Goal: Complete application form: Complete application form

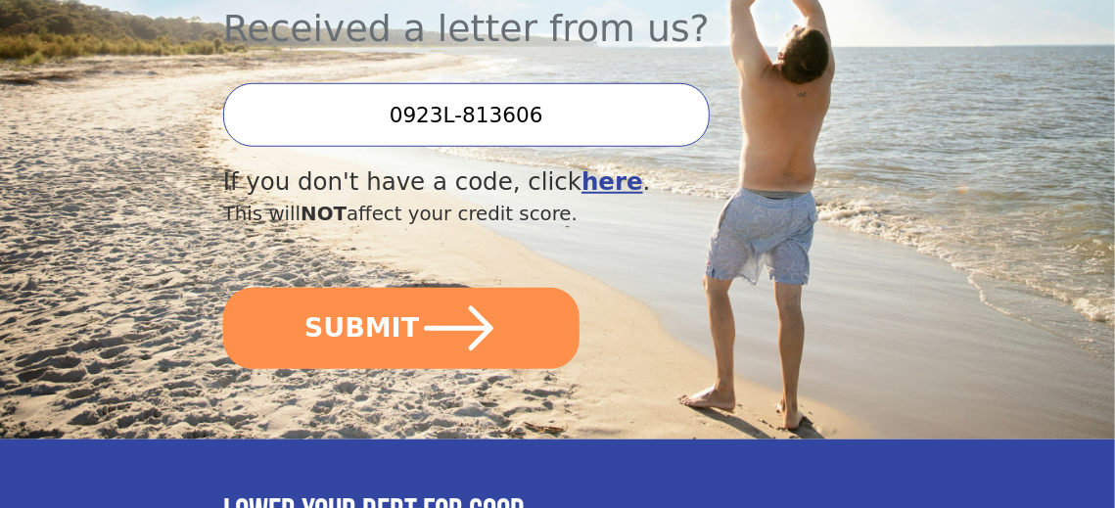
scroll to position [633, 0]
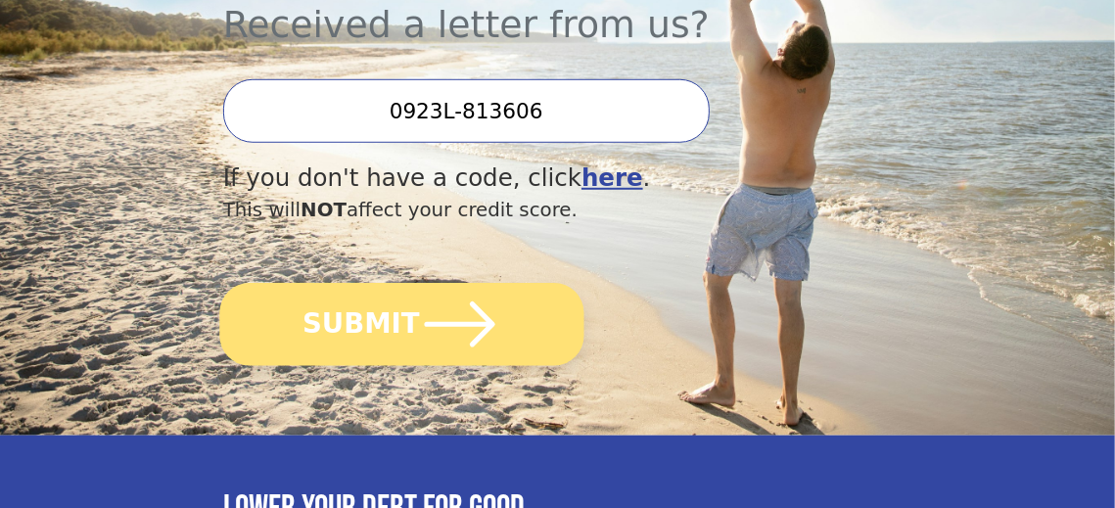
click at [433, 284] on icon "submit" at bounding box center [460, 324] width 81 height 81
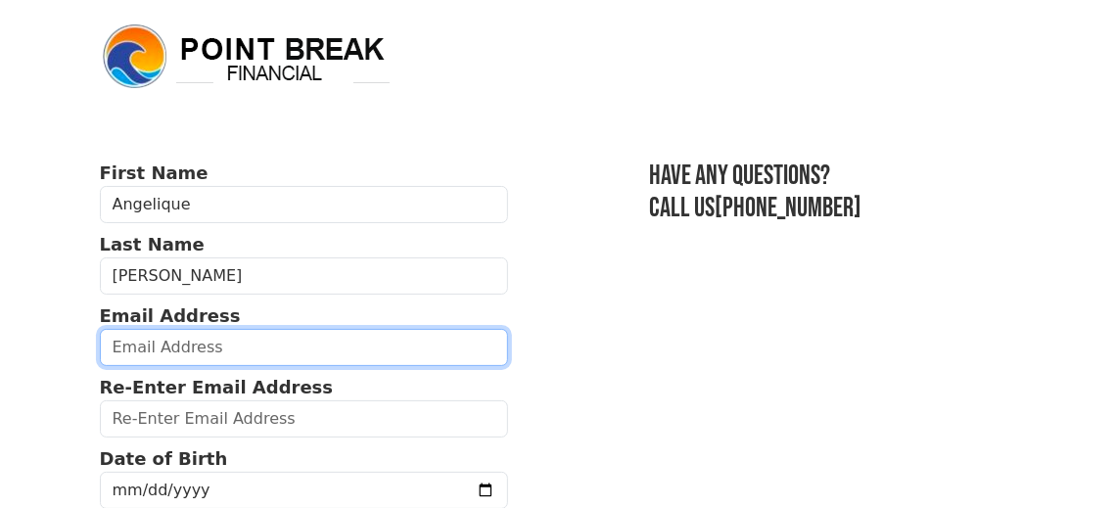
click at [237, 345] on input "email" at bounding box center [304, 347] width 408 height 37
type input "[EMAIL_ADDRESS][DOMAIN_NAME]"
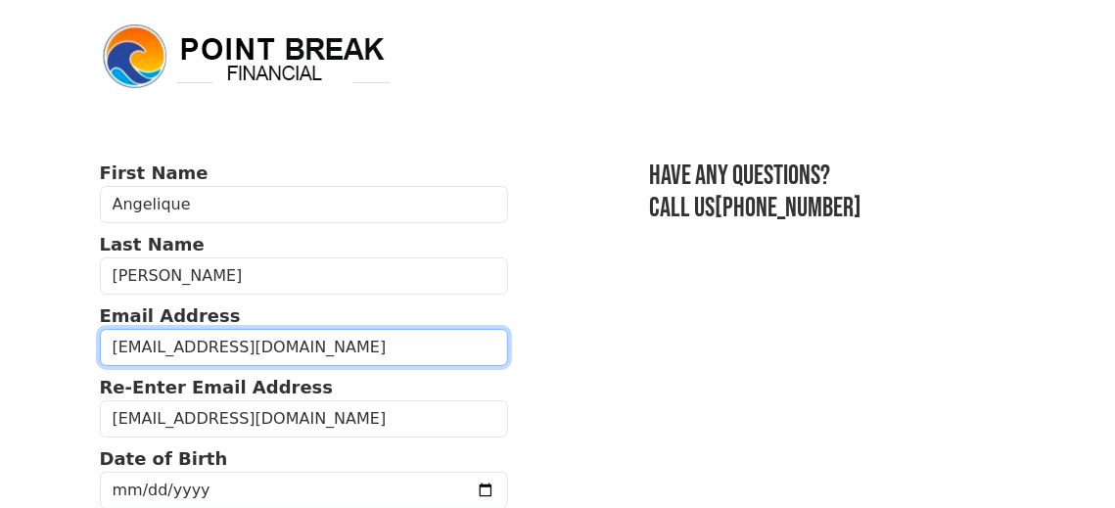
type input "[PHONE_NUMBER]"
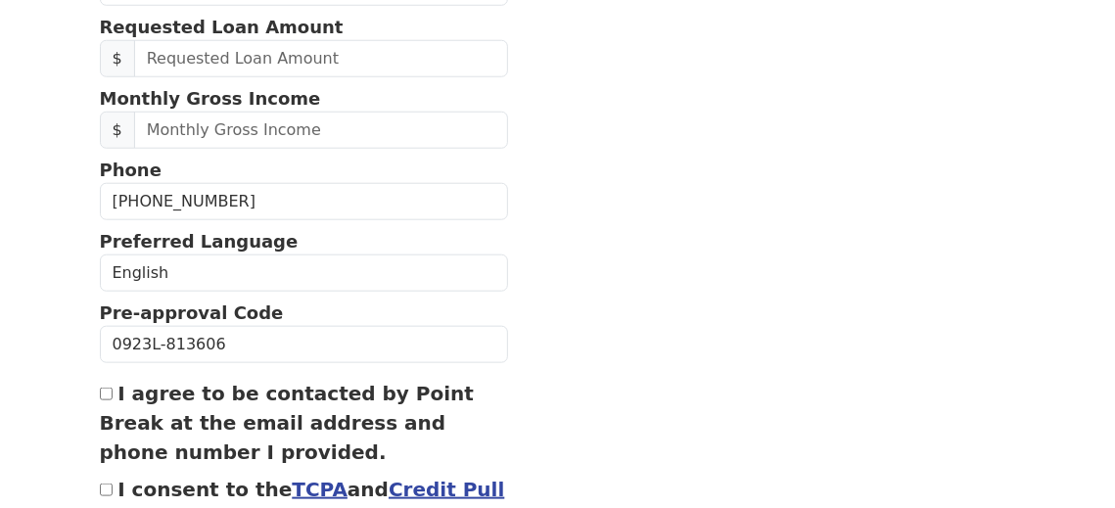
scroll to position [840, 0]
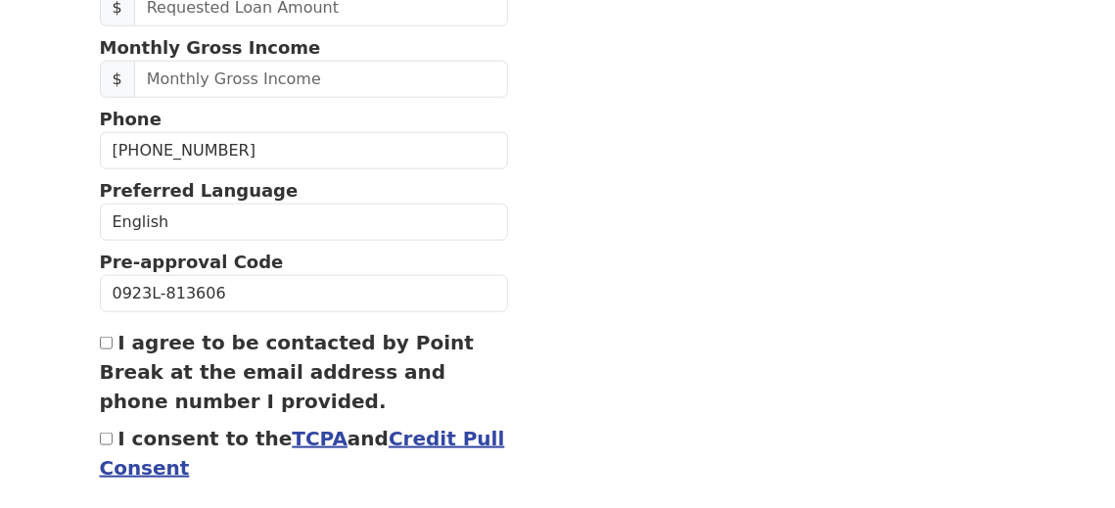
click at [105, 337] on input "I agree to be contacted by Point Break at the email address and phone number I …" at bounding box center [106, 343] width 13 height 13
checkbox input "true"
drag, startPoint x: 105, startPoint y: 424, endPoint x: 165, endPoint y: 430, distance: 61.0
click at [106, 433] on input "I consent to the TCPA and Credit Pull Consent" at bounding box center [106, 439] width 13 height 13
checkbox input "true"
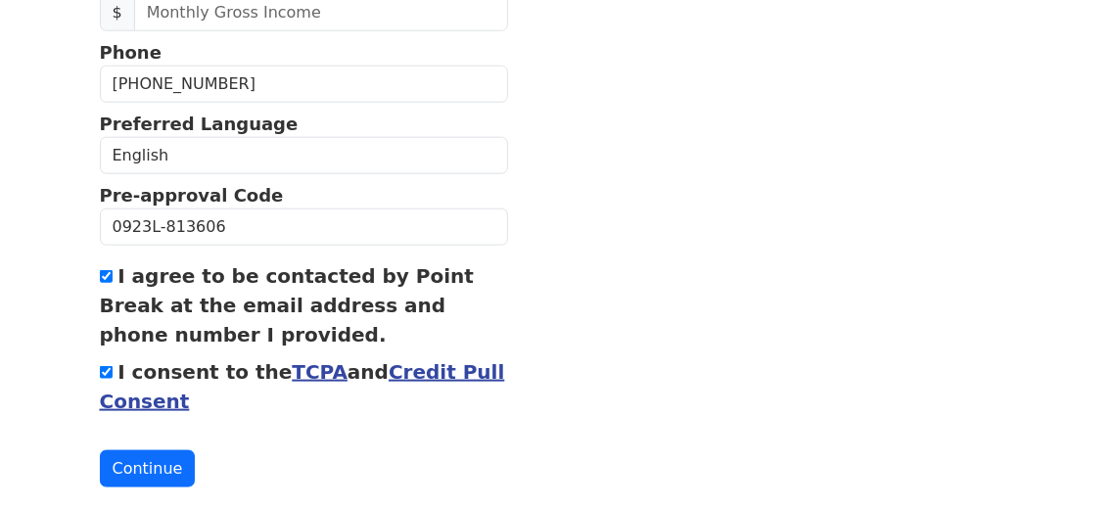
scroll to position [925, 0]
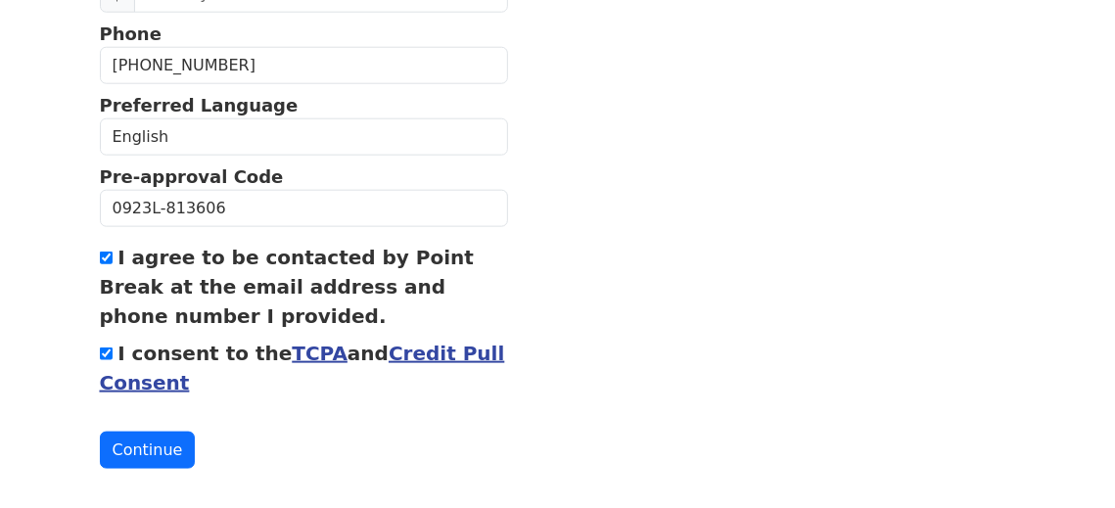
click at [156, 442] on button "Continue" at bounding box center [148, 450] width 96 height 37
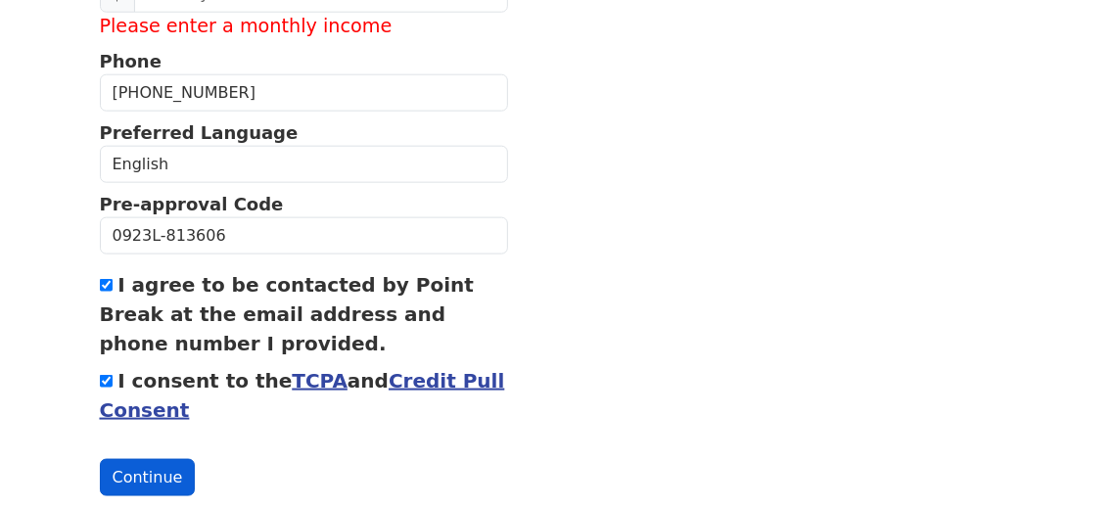
click at [161, 463] on button "Continue" at bounding box center [148, 477] width 96 height 37
click at [165, 463] on button "Continue" at bounding box center [148, 477] width 96 height 37
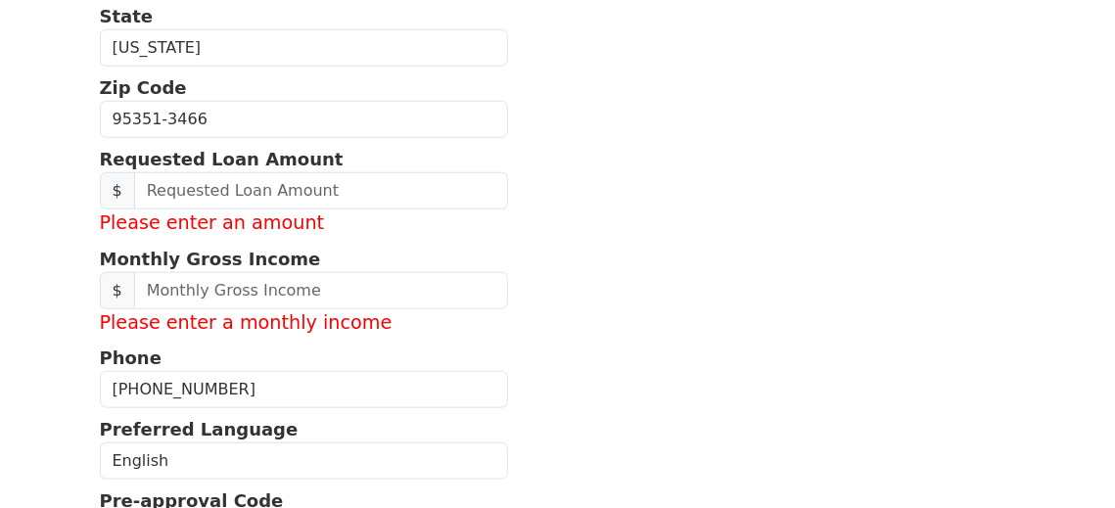
scroll to position [684, 0]
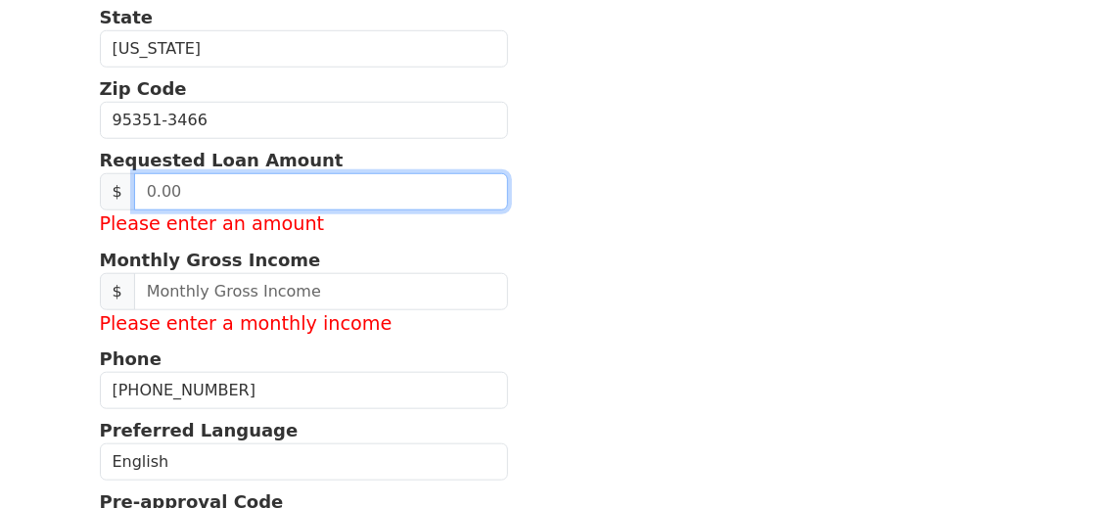
click at [139, 184] on input "text" at bounding box center [321, 191] width 374 height 37
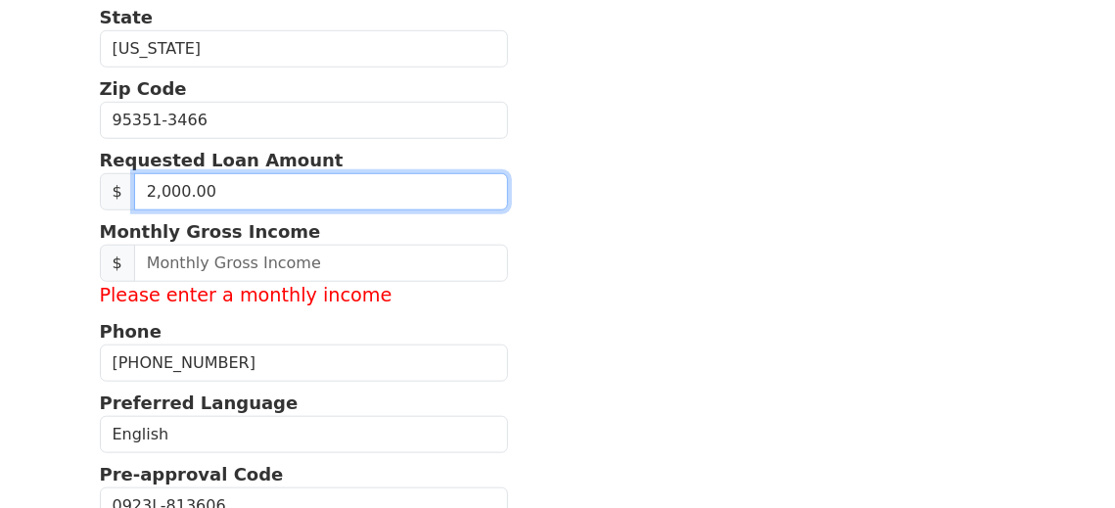
type input "20,000.00"
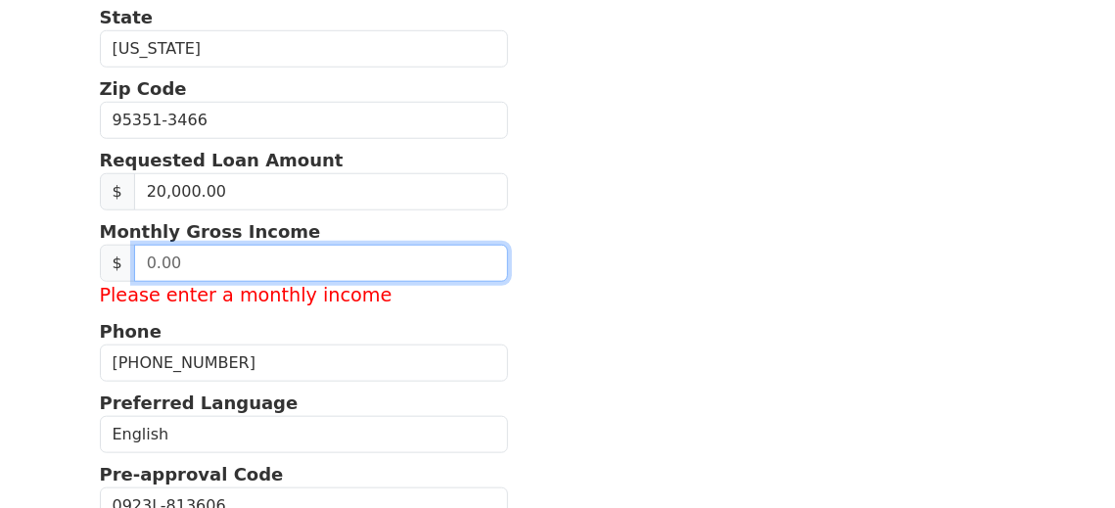
click at [147, 253] on input "text" at bounding box center [321, 263] width 374 height 37
click at [143, 254] on input "text" at bounding box center [321, 263] width 374 height 37
click at [144, 254] on input "text" at bounding box center [321, 263] width 374 height 37
click at [186, 254] on input "text" at bounding box center [321, 263] width 374 height 37
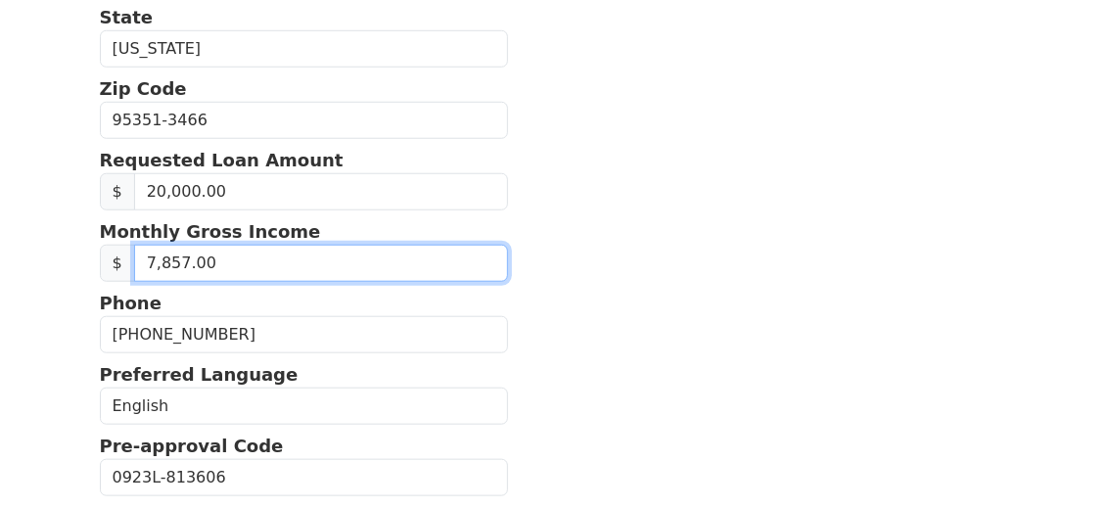
type input "7,857.10"
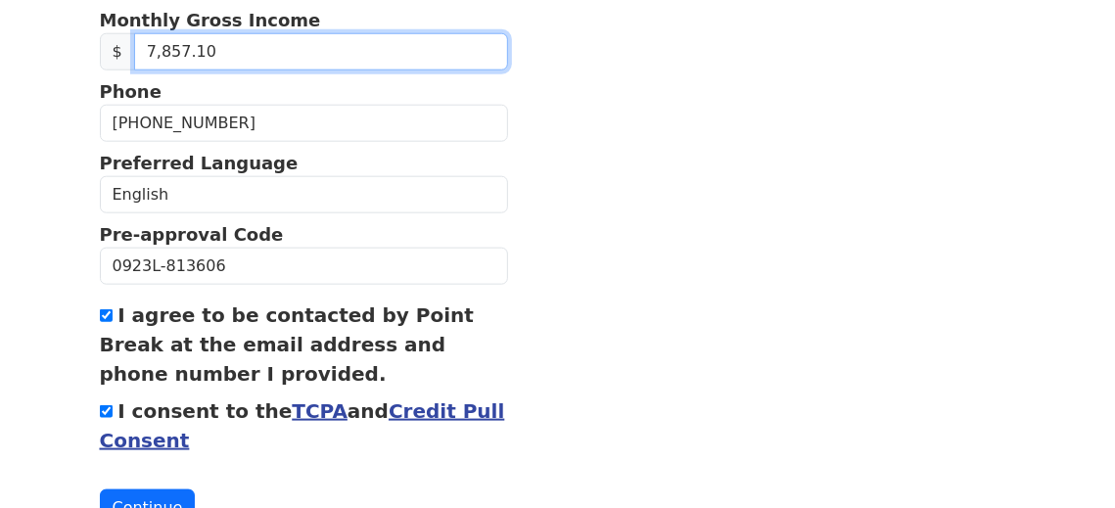
scroll to position [953, 0]
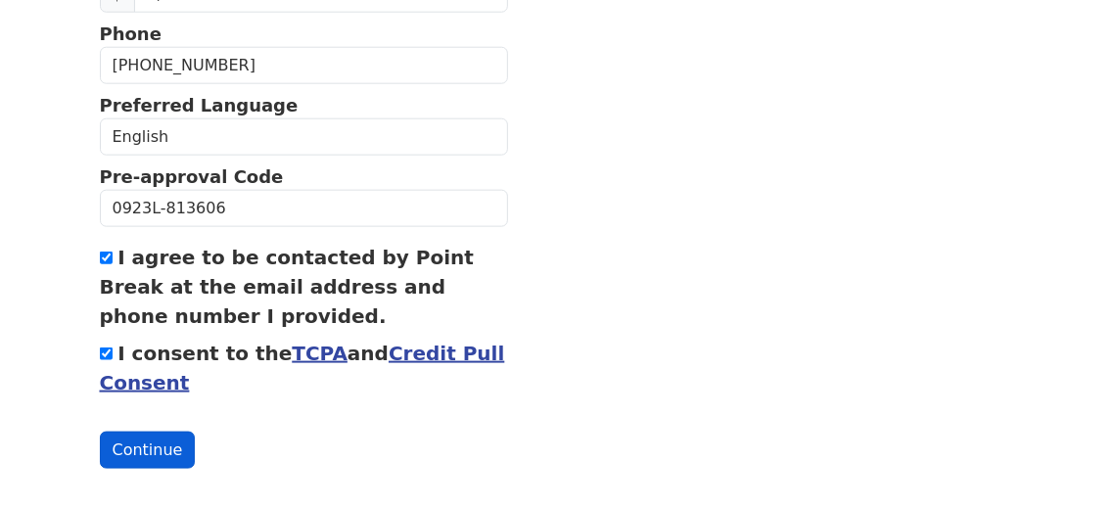
click at [126, 438] on button "Continue" at bounding box center [148, 450] width 96 height 37
click at [141, 436] on button "Continue" at bounding box center [148, 450] width 96 height 37
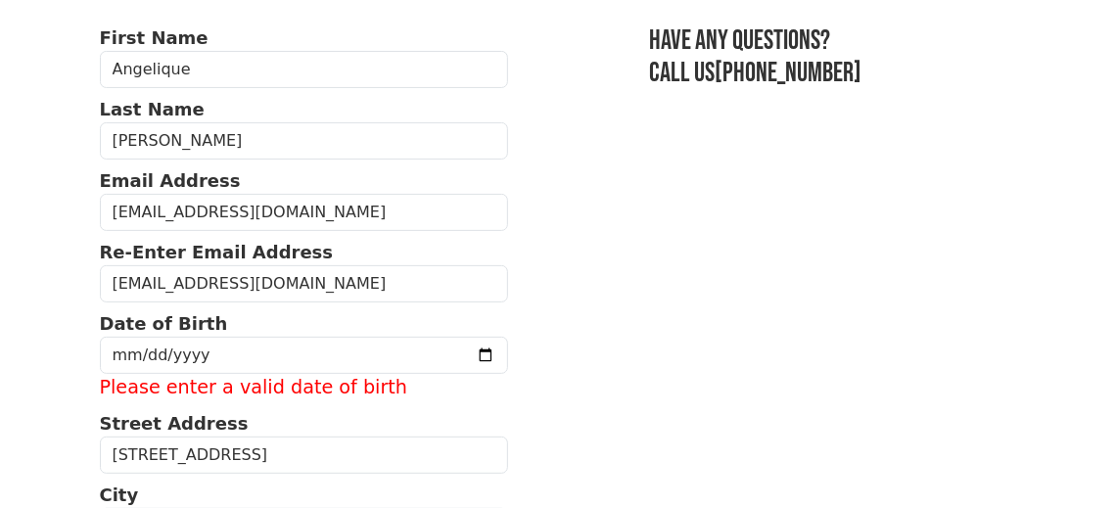
scroll to position [168, 0]
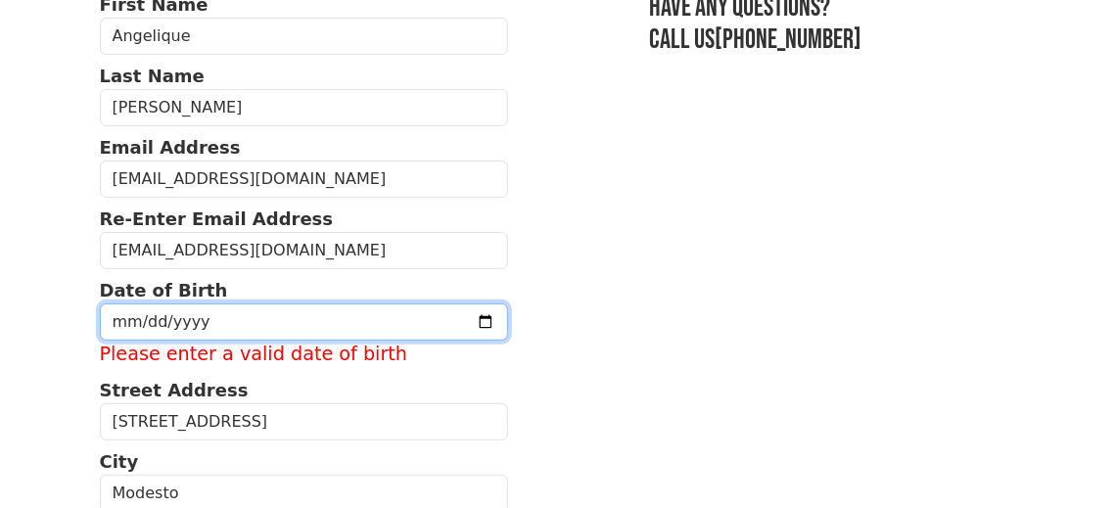
click at [221, 313] on input "date" at bounding box center [304, 321] width 408 height 37
type input "[DATE]"
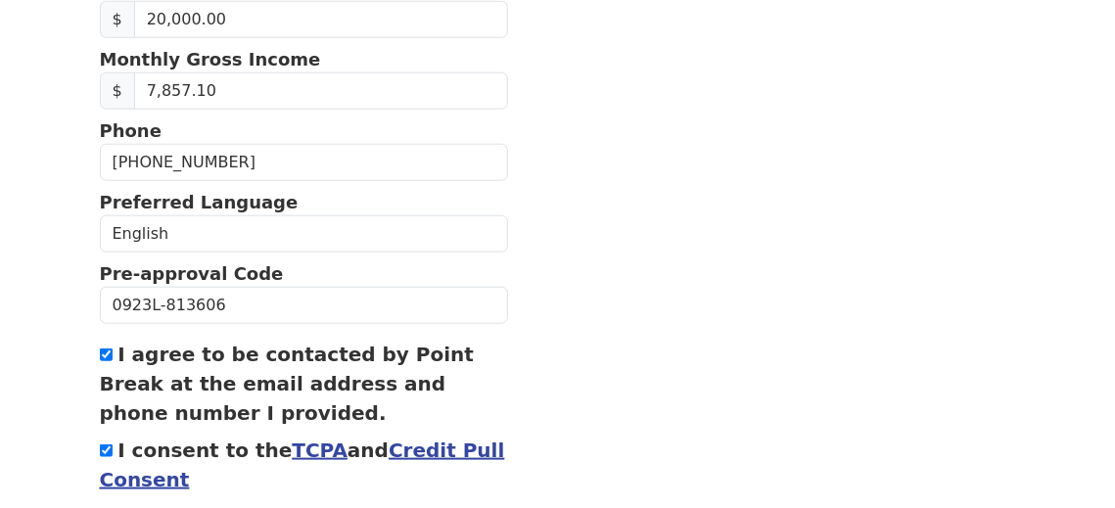
scroll to position [925, 0]
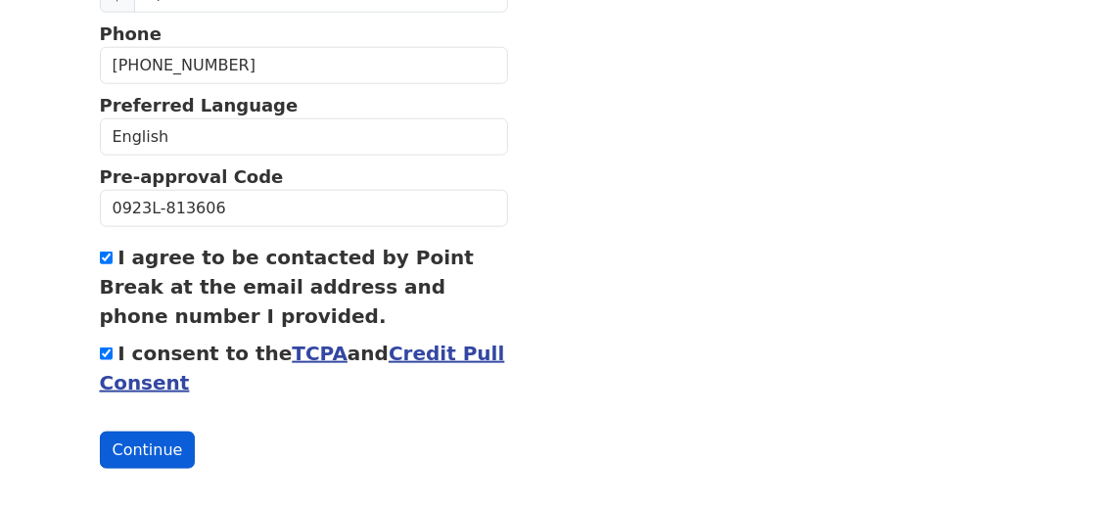
click at [146, 432] on button "Continue" at bounding box center [148, 450] width 96 height 37
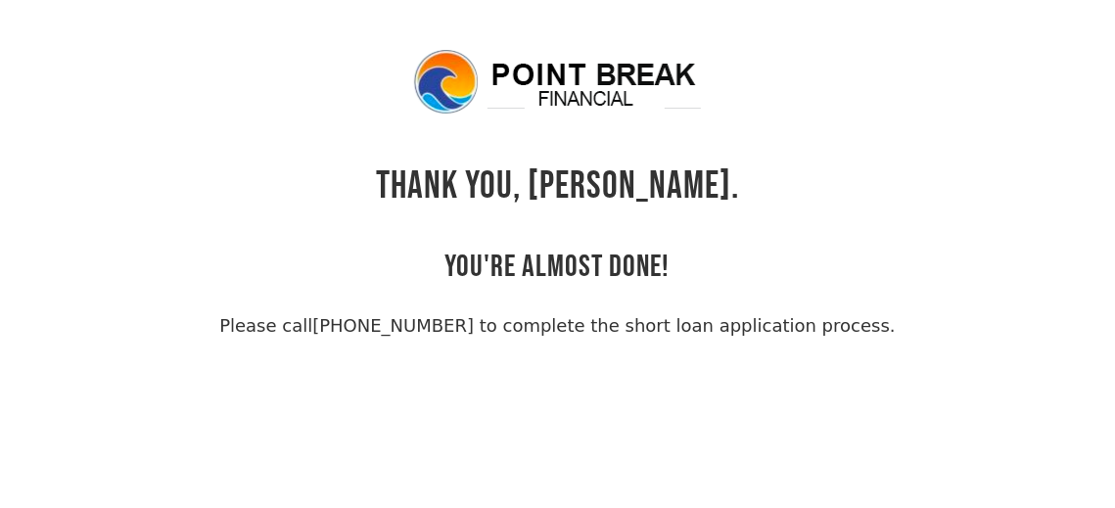
scroll to position [12, 0]
